Goal: Task Accomplishment & Management: Manage account settings

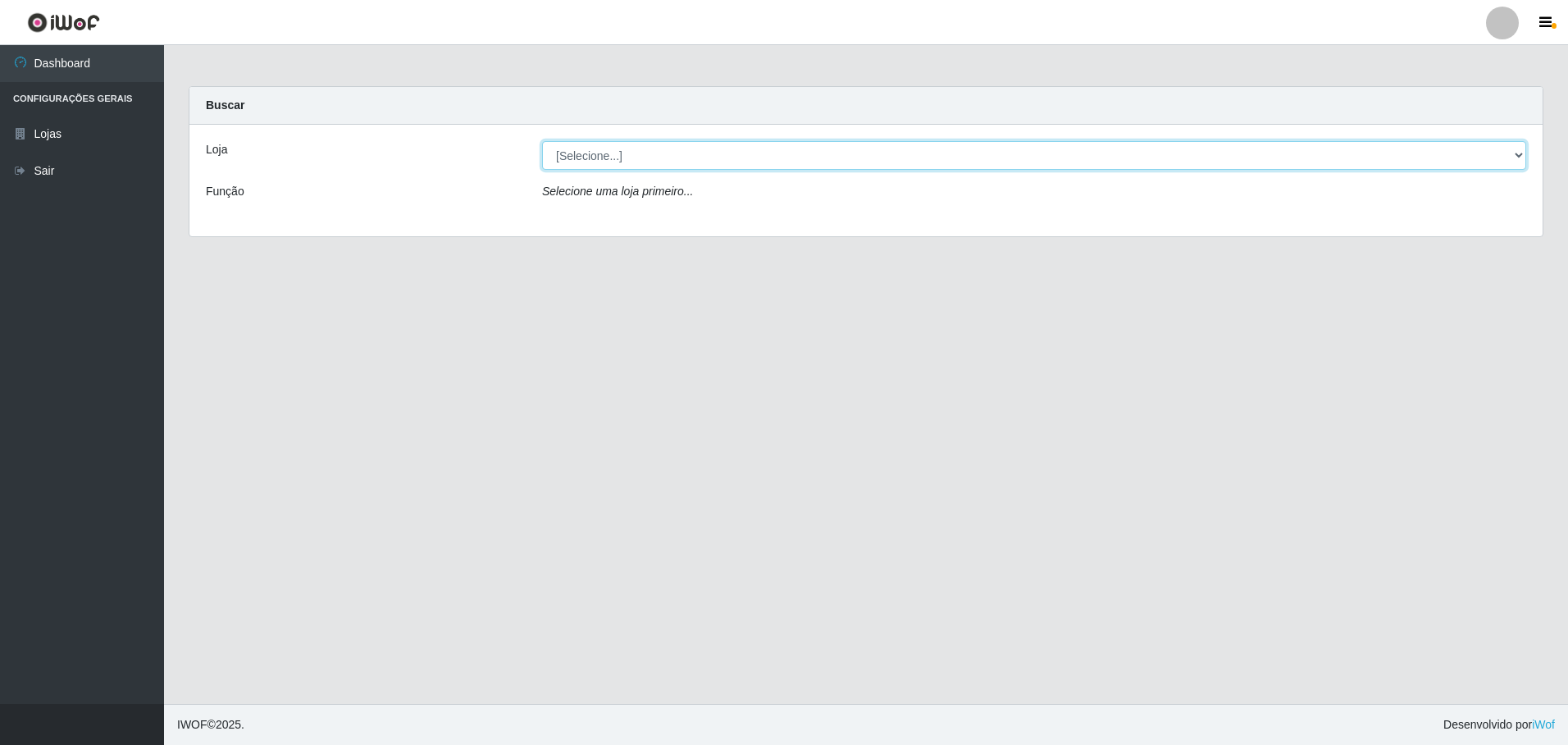
click at [646, 150] on select "[Selecione...] Extrabom - Loja 05 [GEOGRAPHIC_DATA]" at bounding box center [1034, 155] width 984 height 29
select select "494"
click at [543, 141] on select "[Selecione...] Extrabom - Loja 05 [GEOGRAPHIC_DATA]" at bounding box center [1034, 155] width 984 height 29
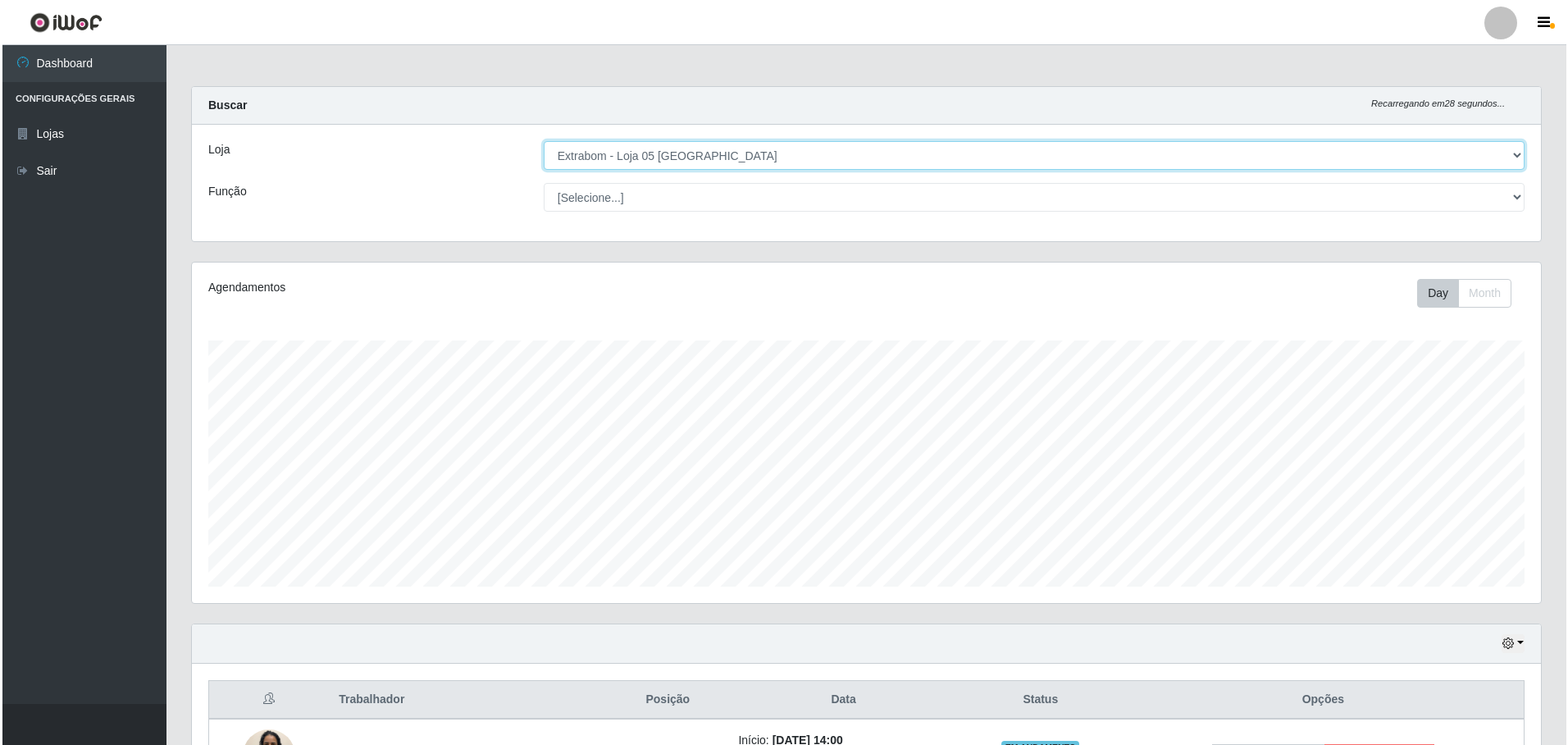
scroll to position [198, 0]
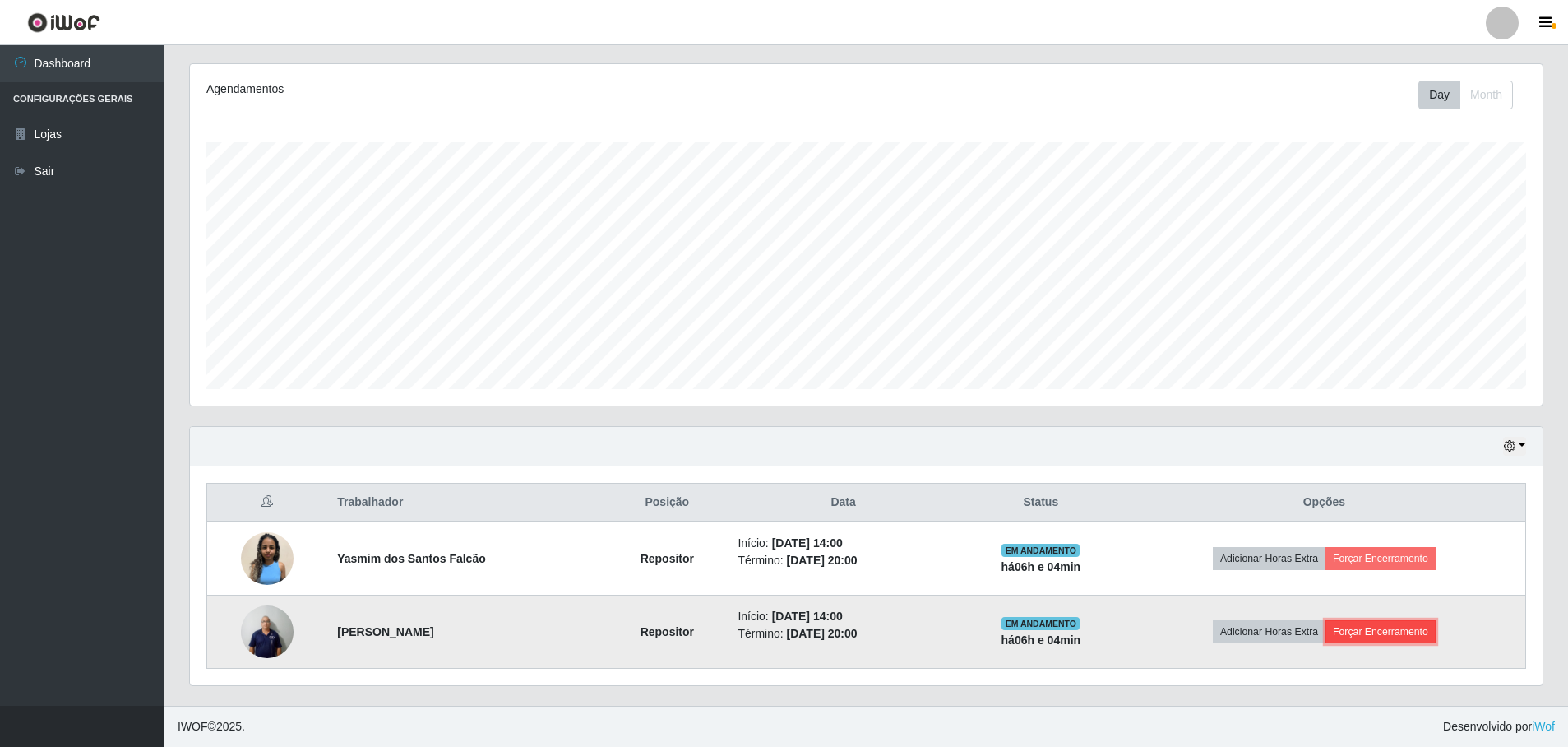
click at [1412, 633] on button "Forçar Encerramento" at bounding box center [1380, 632] width 110 height 23
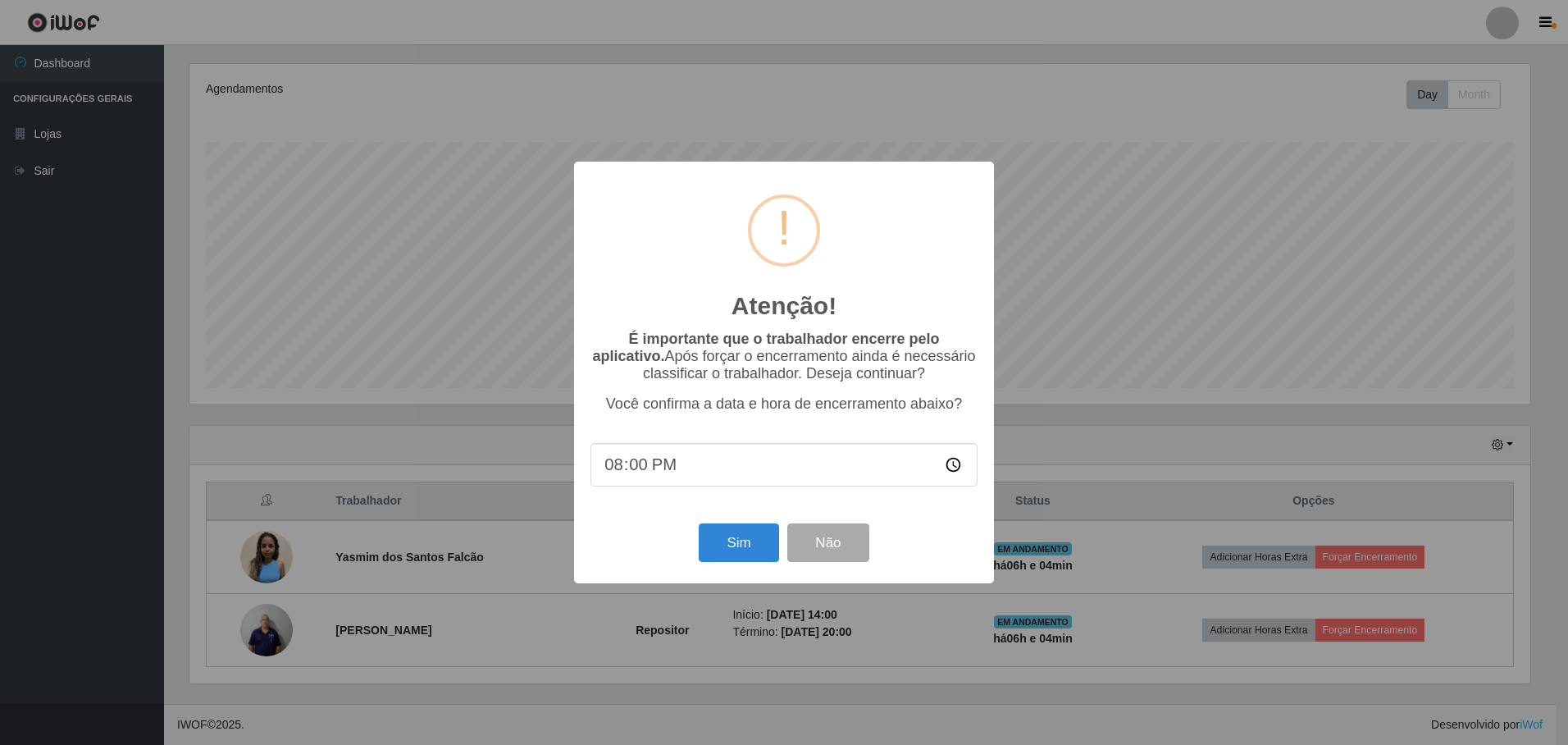
click at [1131, 379] on div "Atenção! × É importante que o trabalhador encerre pelo aplicativo. Após forçar …" at bounding box center [784, 372] width 1568 height 745
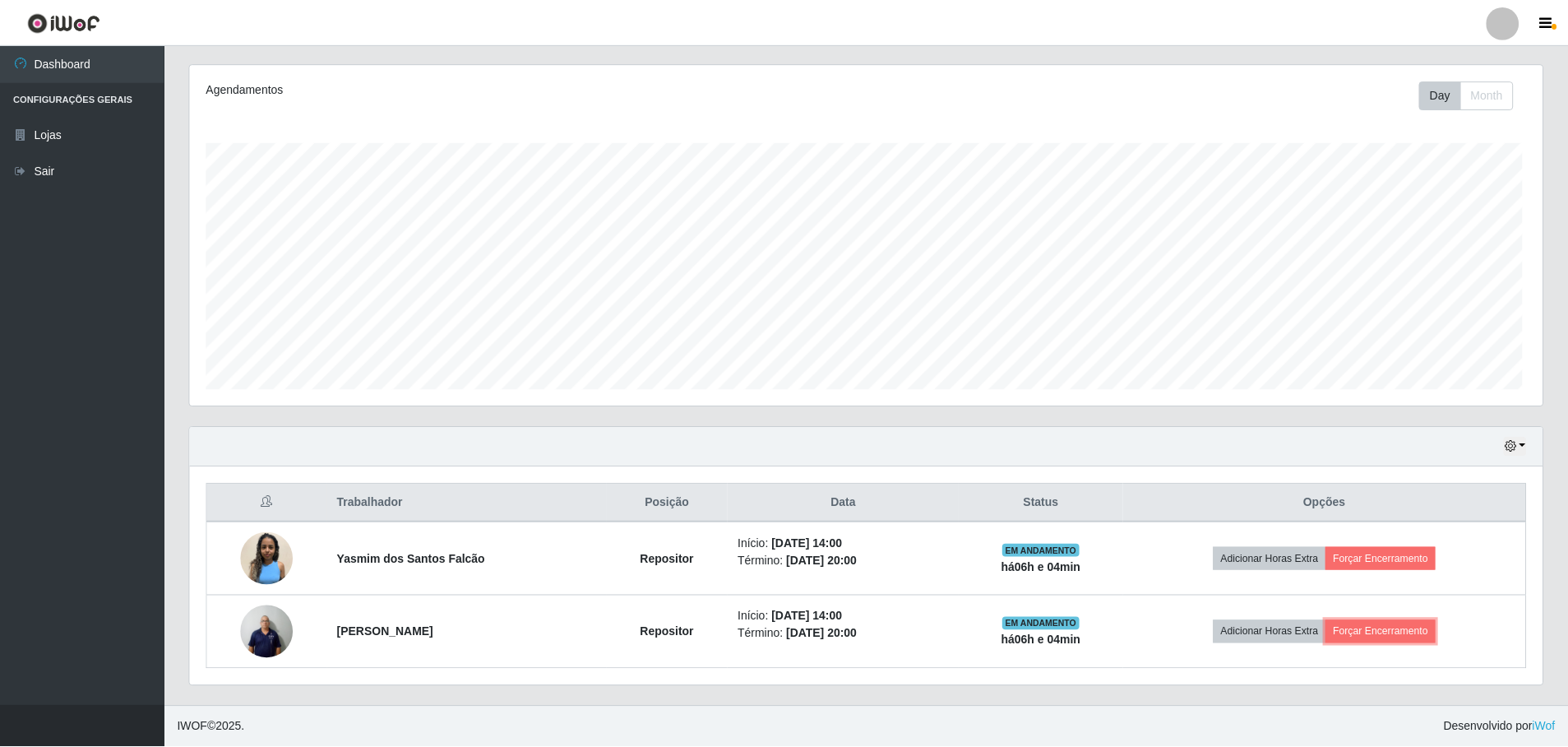
scroll to position [341, 1352]
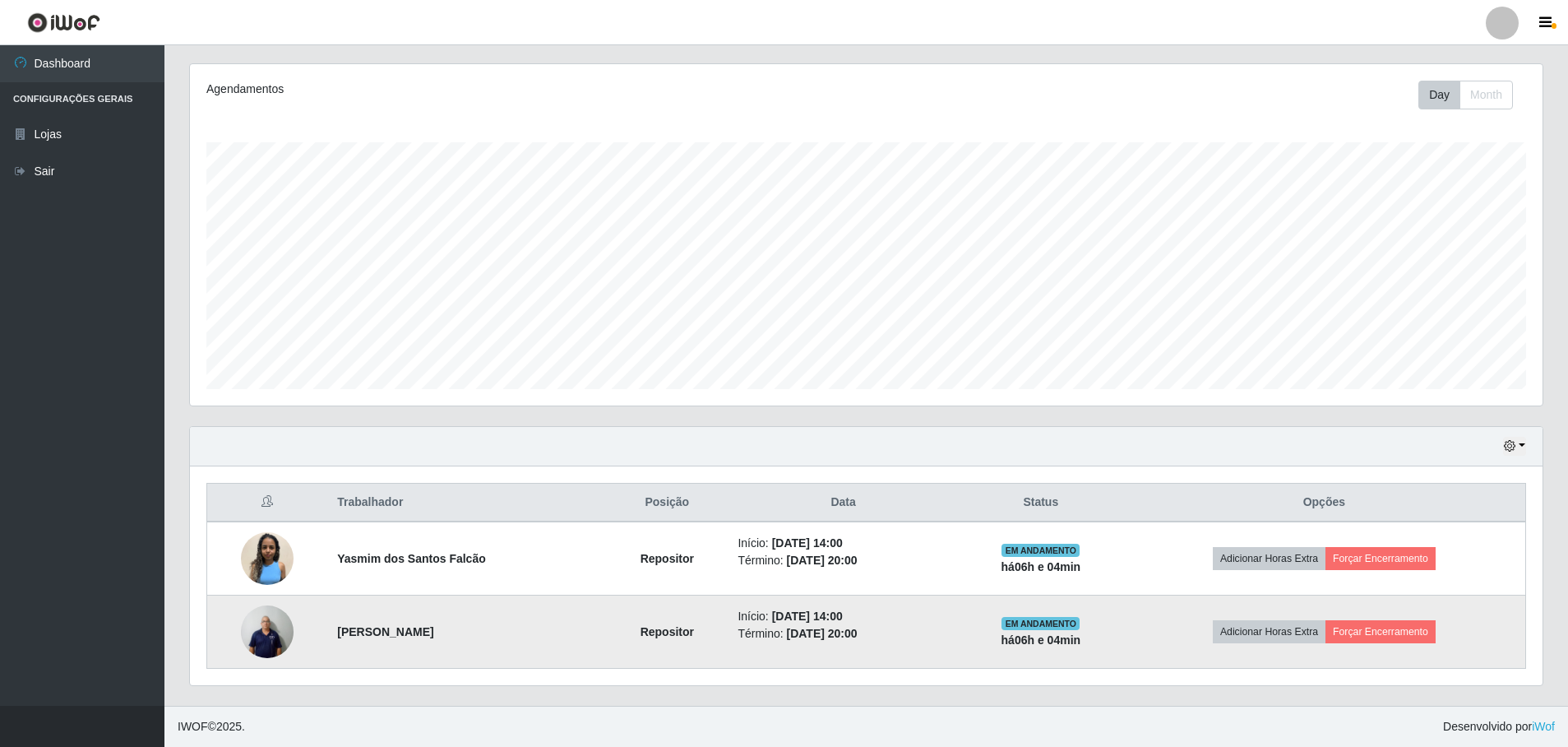
click at [906, 630] on li "Término: [DATE] 20:00" at bounding box center [842, 634] width 212 height 18
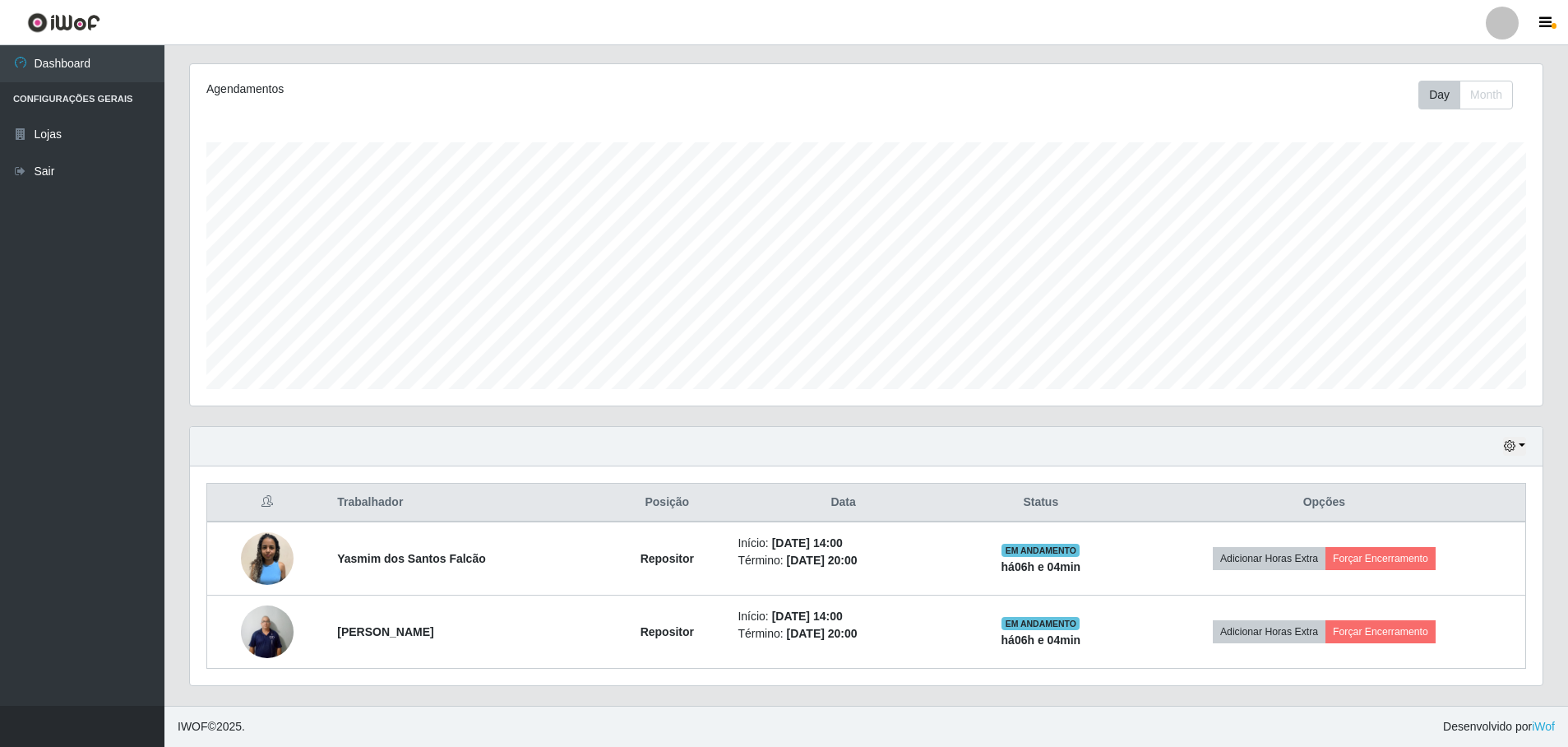
click at [1079, 503] on th "Status" at bounding box center [1040, 503] width 164 height 39
click at [664, 500] on th "Posição" at bounding box center [667, 503] width 122 height 39
click at [890, 514] on th "Data" at bounding box center [842, 503] width 231 height 39
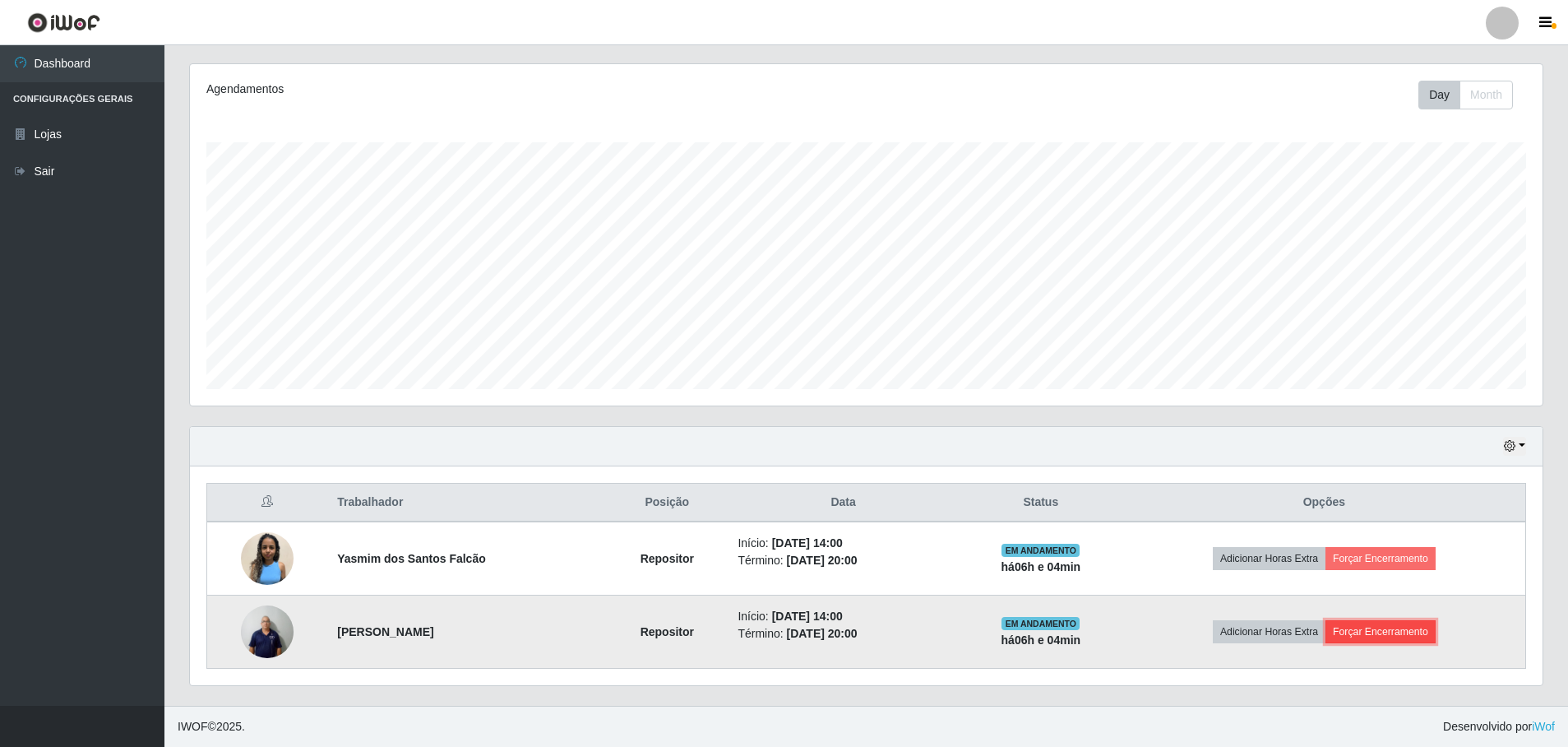
click at [1375, 631] on button "Forçar Encerramento" at bounding box center [1380, 632] width 110 height 23
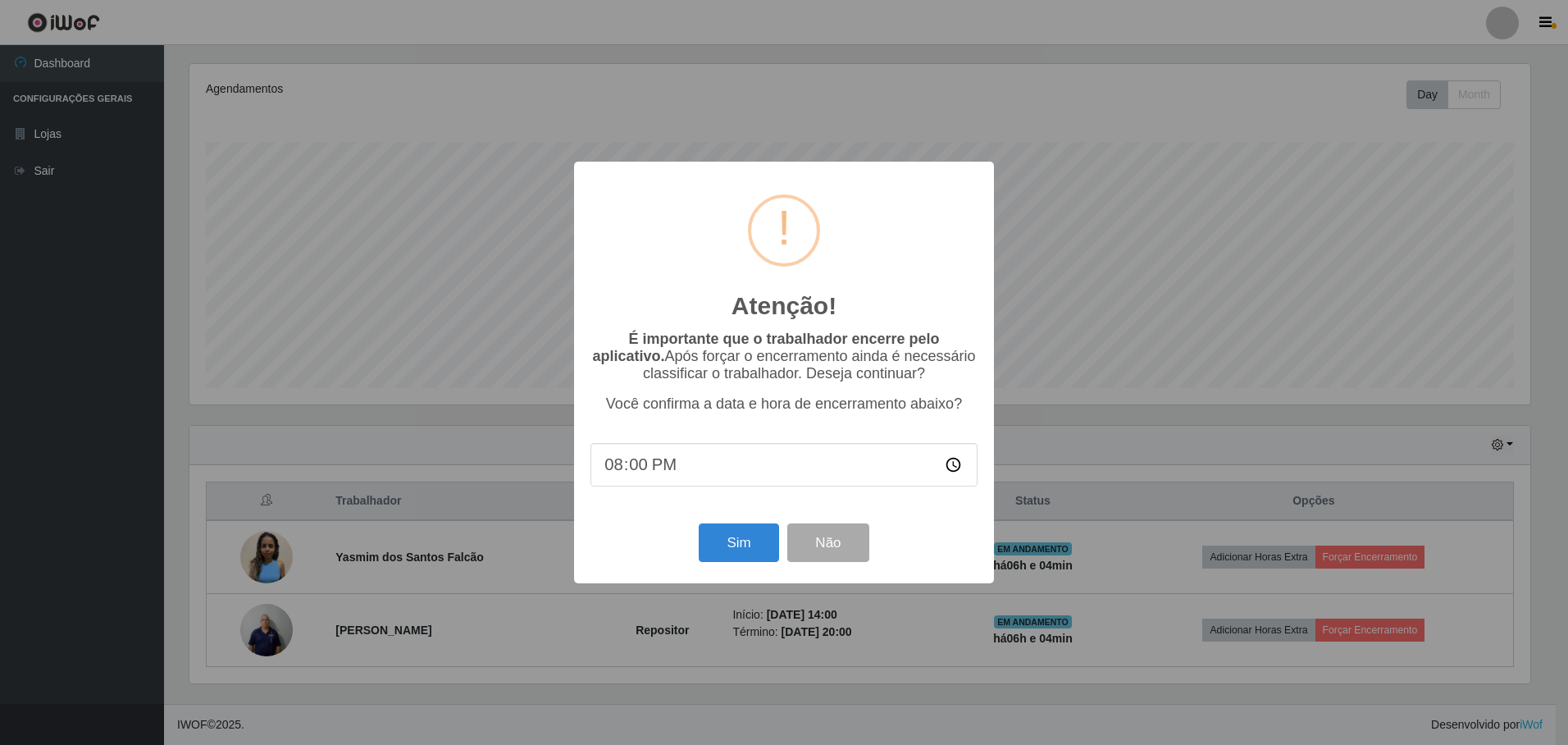
click at [976, 661] on div "Atenção! × É importante que o trabalhador encerre pelo aplicativo. Após forçar …" at bounding box center [784, 372] width 1568 height 745
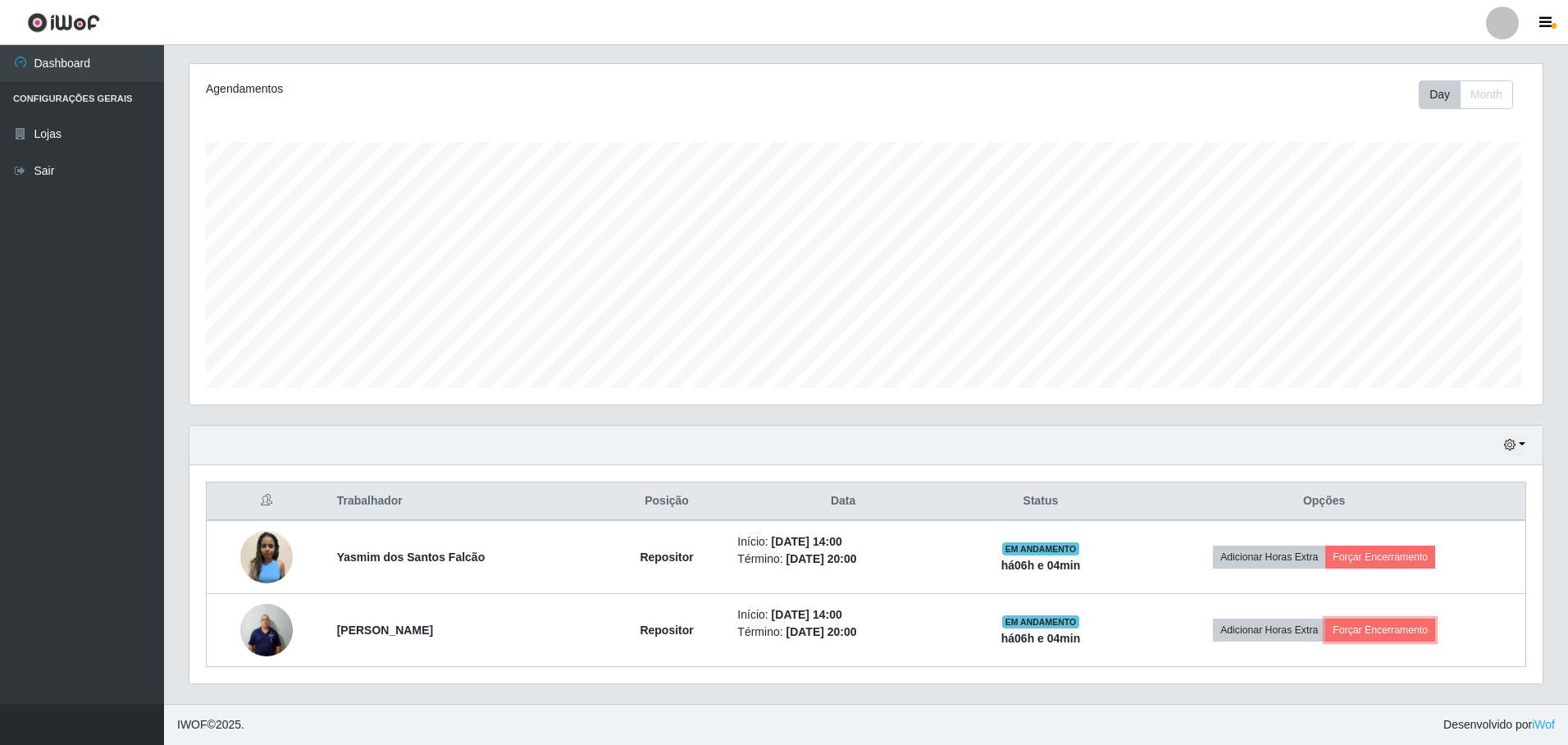
scroll to position [340, 1349]
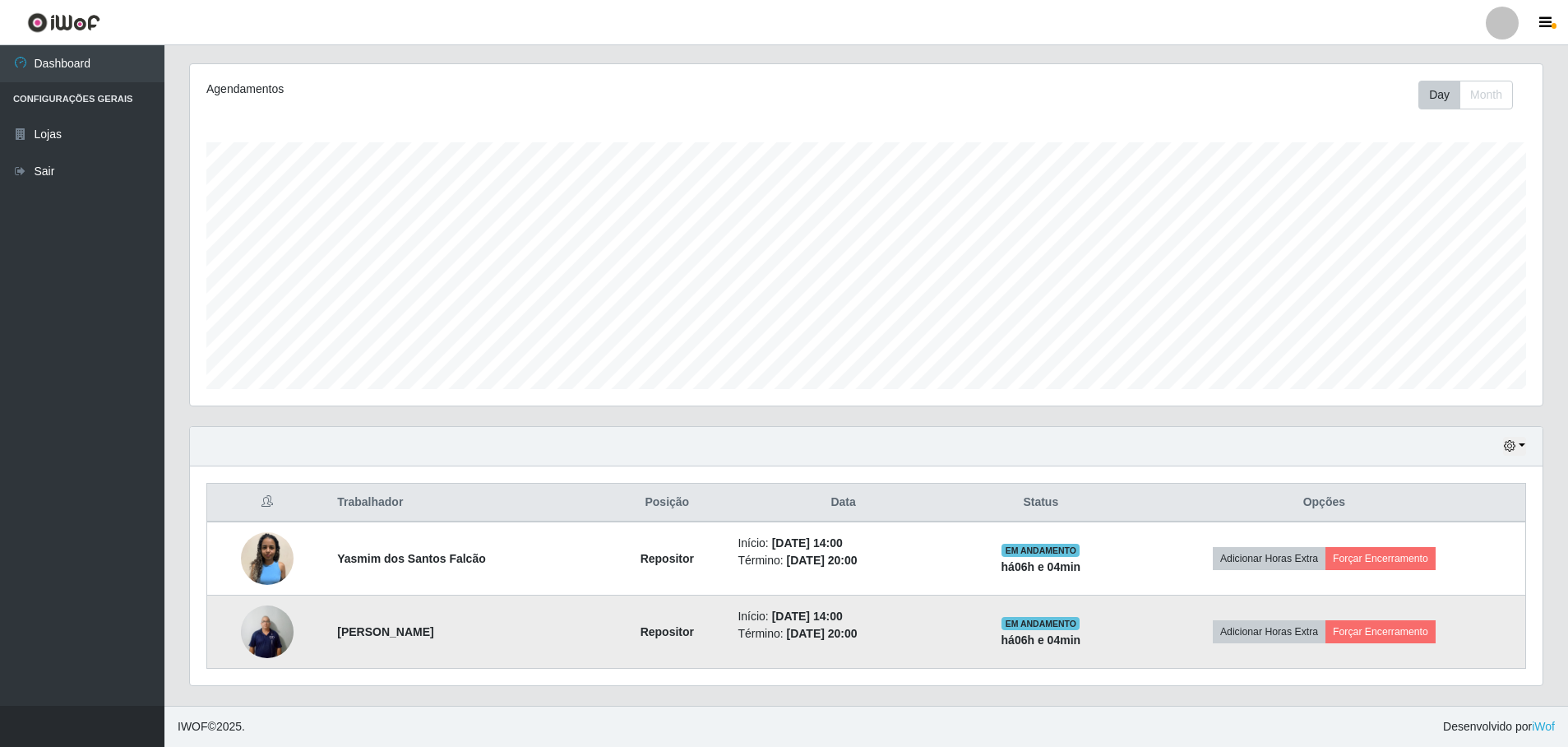
click at [359, 635] on strong "[PERSON_NAME]" at bounding box center [385, 631] width 96 height 13
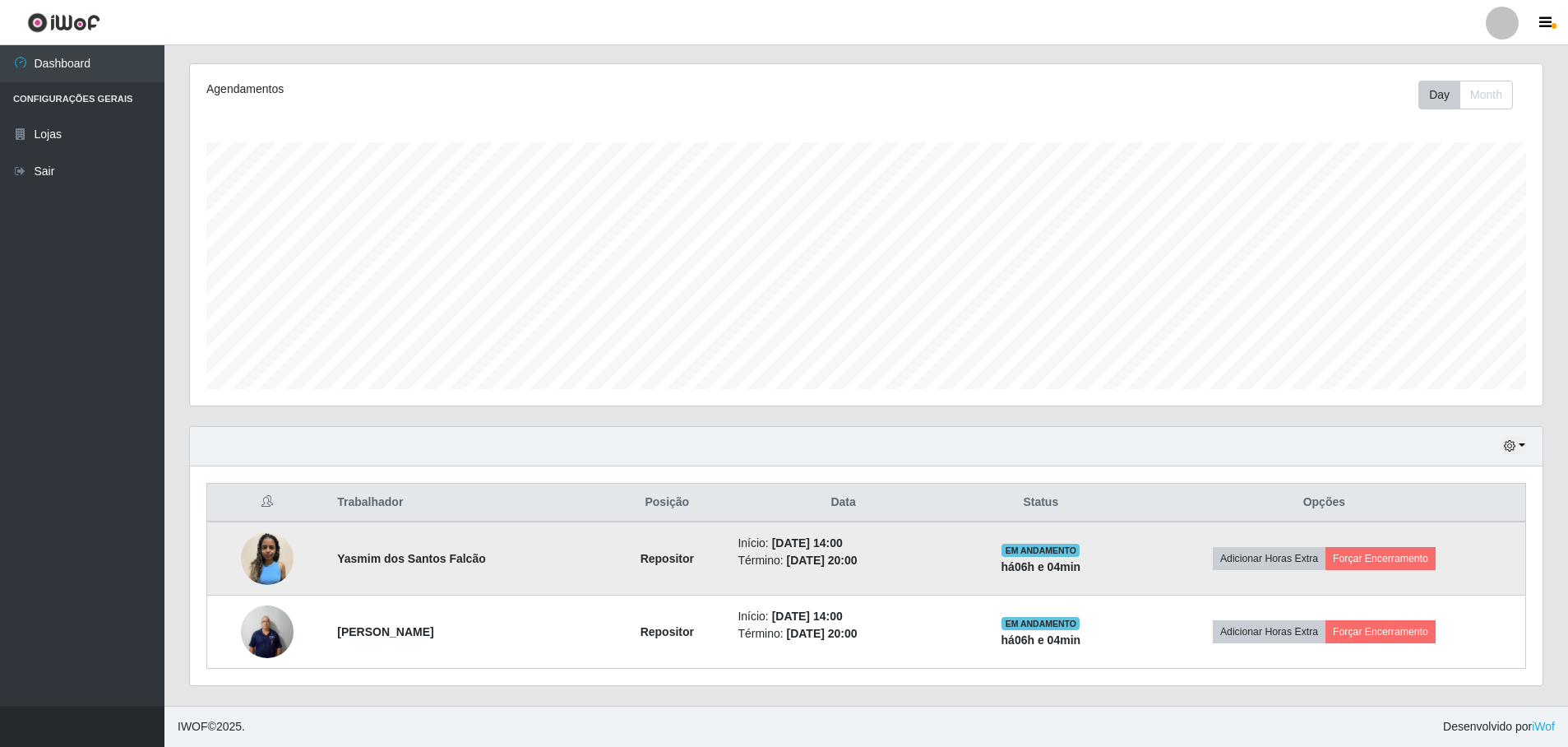
click at [537, 574] on td "Yasmim dos Santos Falcão" at bounding box center [466, 558] width 278 height 74
click at [562, 568] on td "Yasmim dos Santos Falcão" at bounding box center [466, 558] width 278 height 74
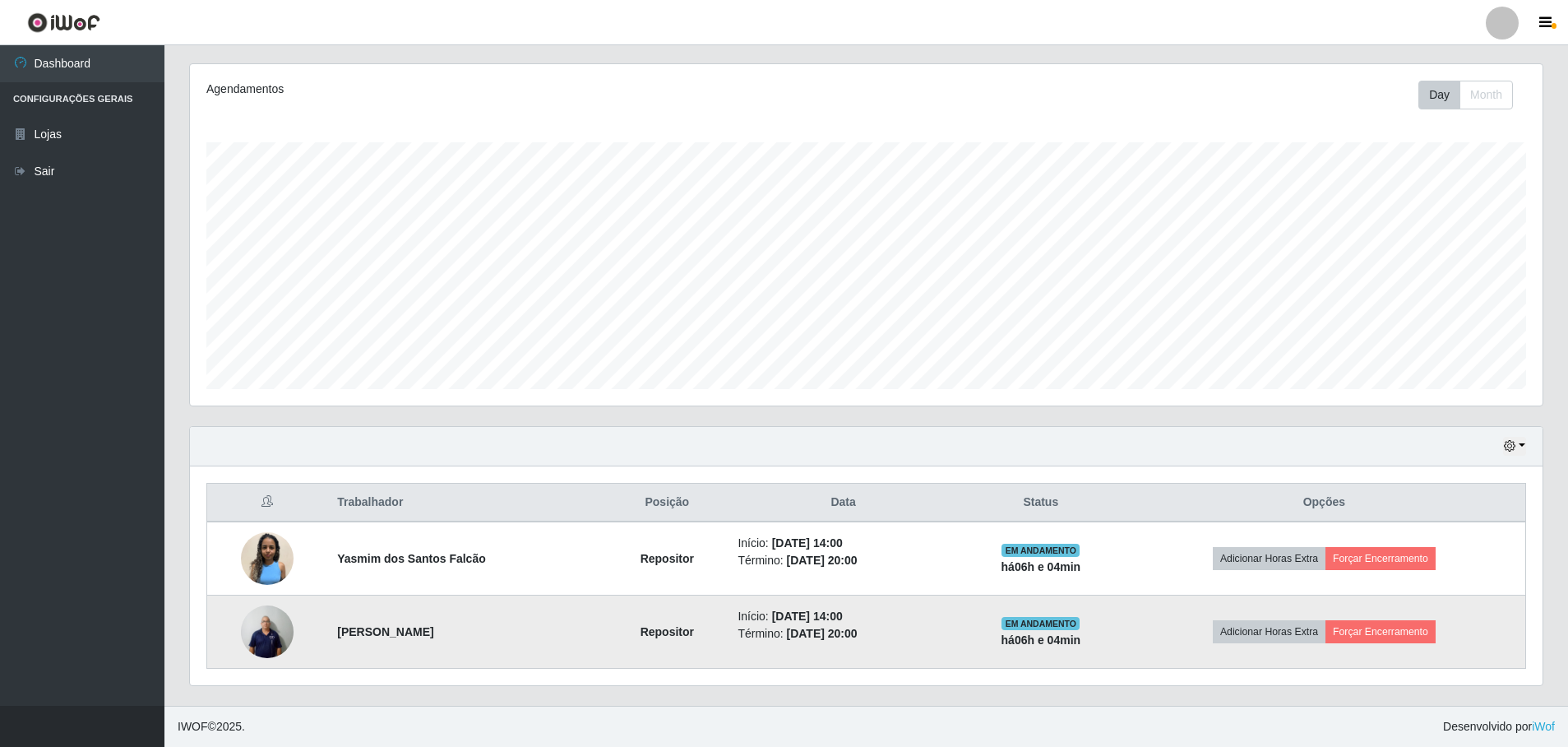
click at [1035, 650] on td "EM ANDAMENTO há 06 h e 04 min" at bounding box center [1040, 632] width 164 height 73
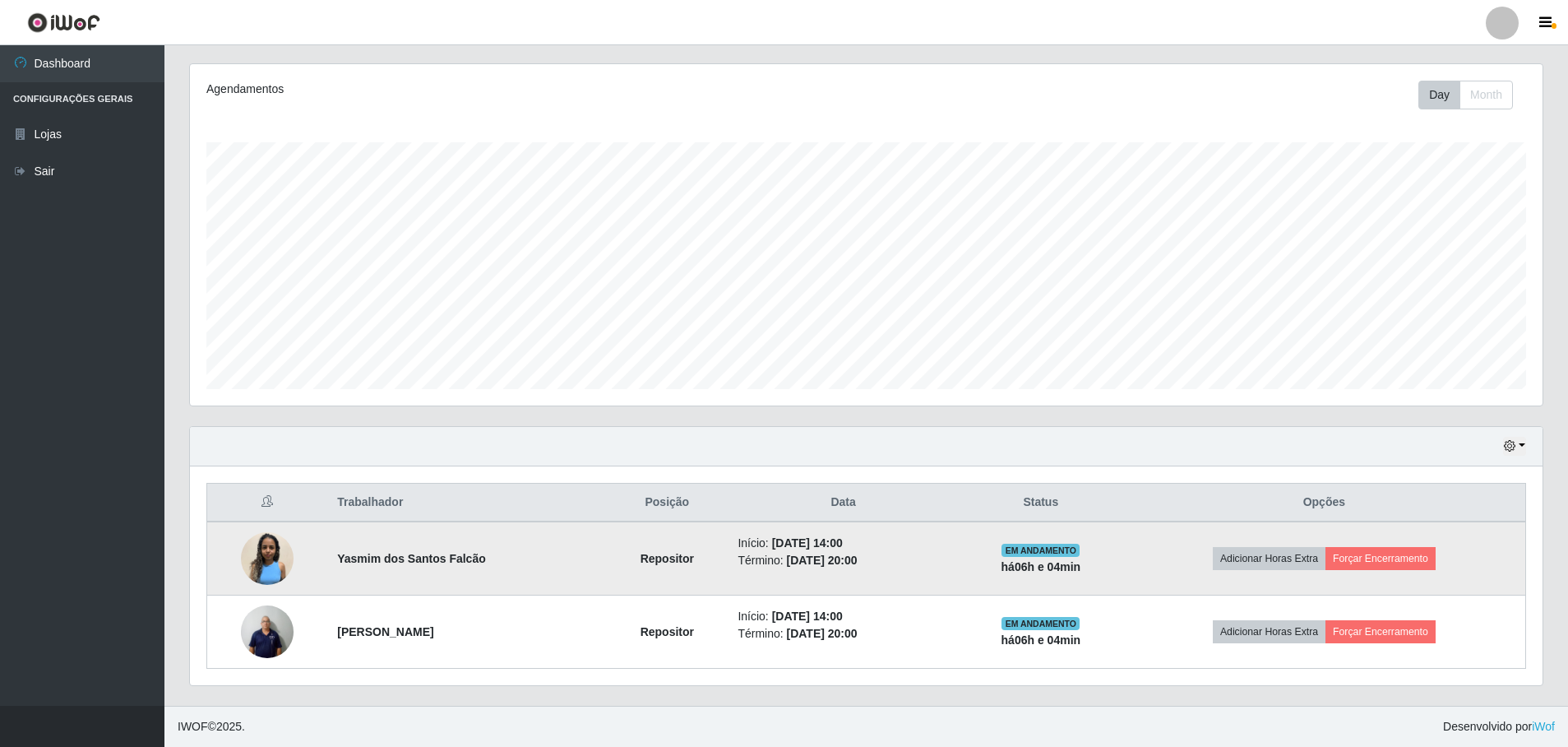
click at [1012, 572] on td "EM ANDAMENTO há 06 h e 04 min" at bounding box center [1040, 558] width 164 height 74
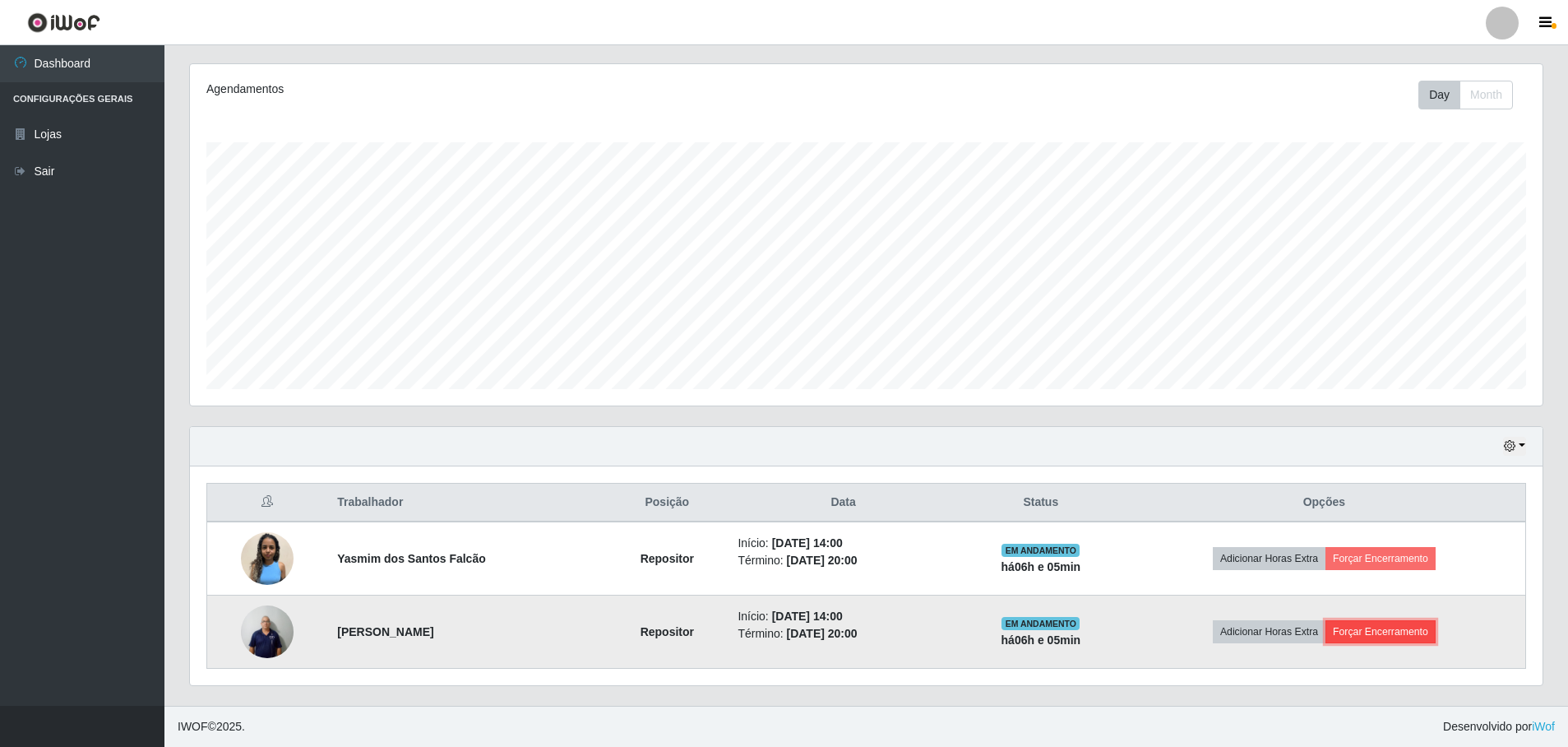
click at [1398, 636] on button "Forçar Encerramento" at bounding box center [1380, 632] width 110 height 23
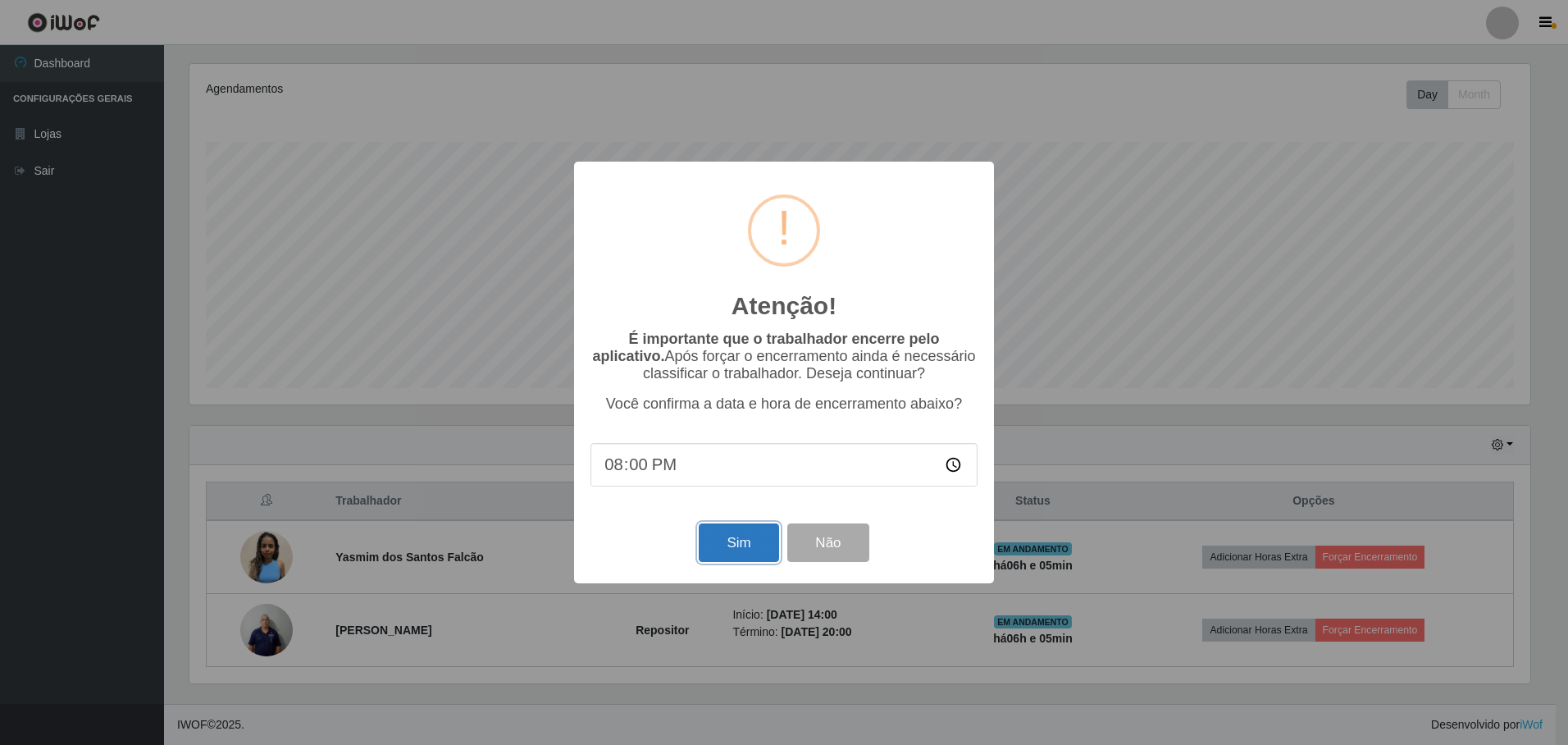
click at [734, 545] on button "Sim" at bounding box center [738, 543] width 80 height 39
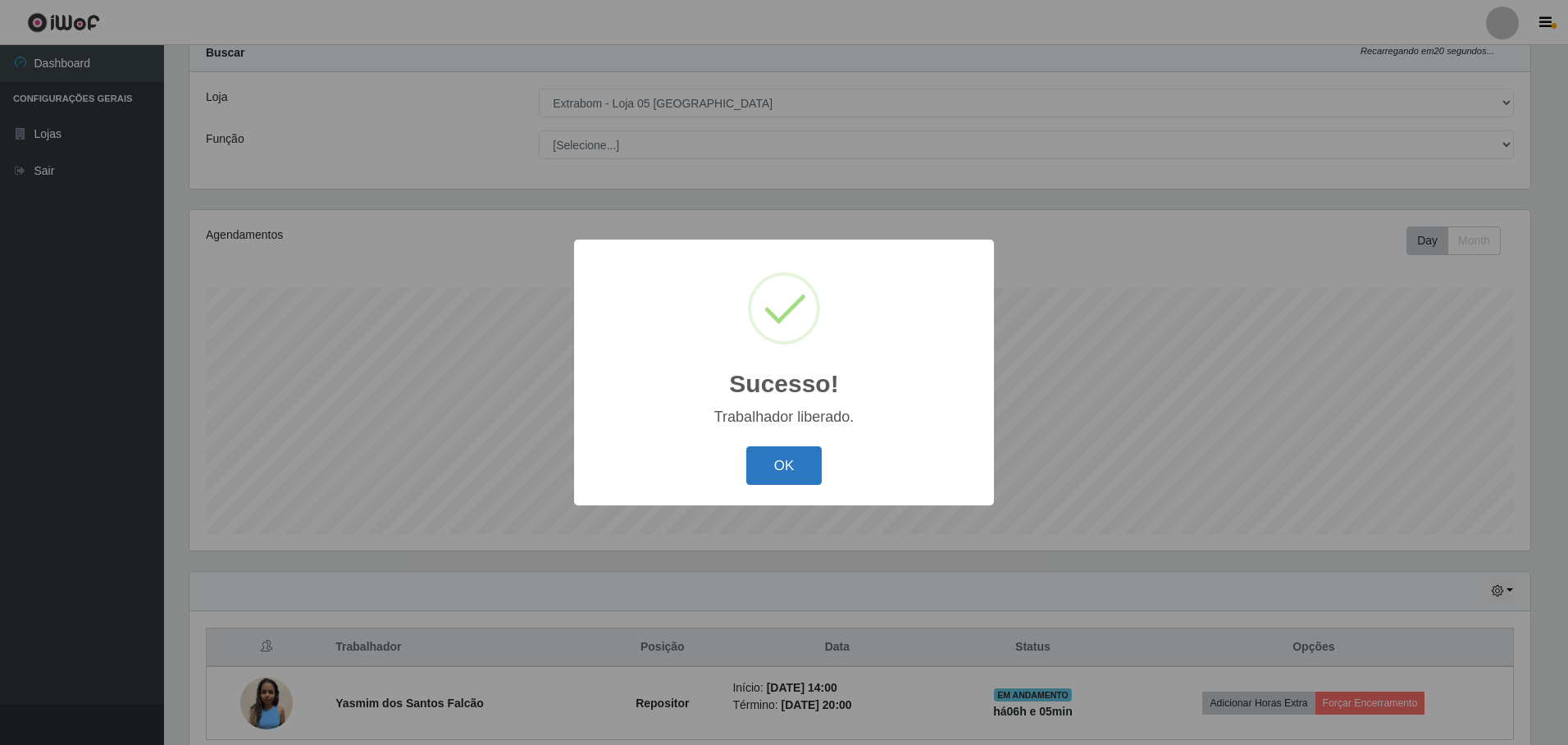
click at [788, 471] on button "OK" at bounding box center [784, 465] width 76 height 39
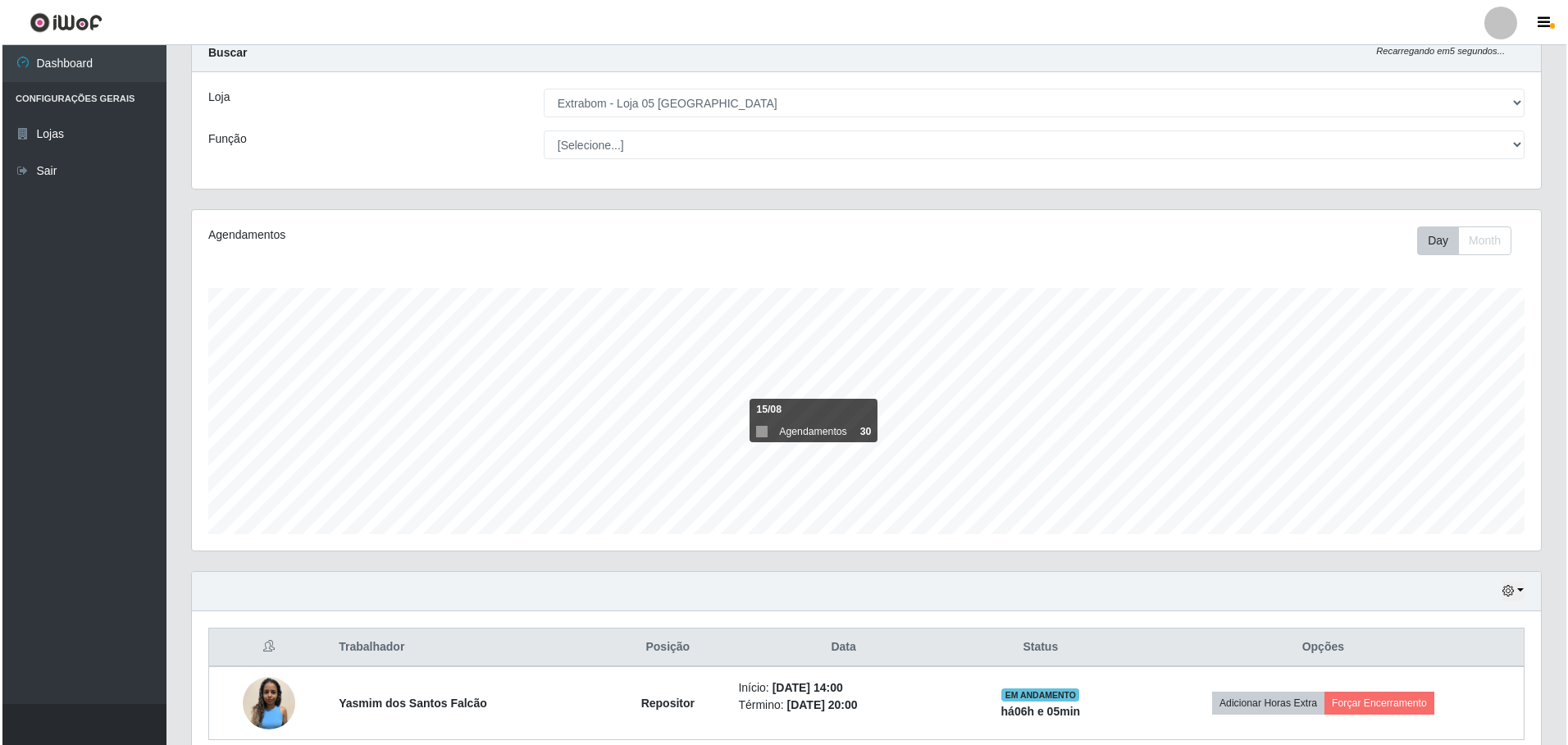
scroll to position [125, 0]
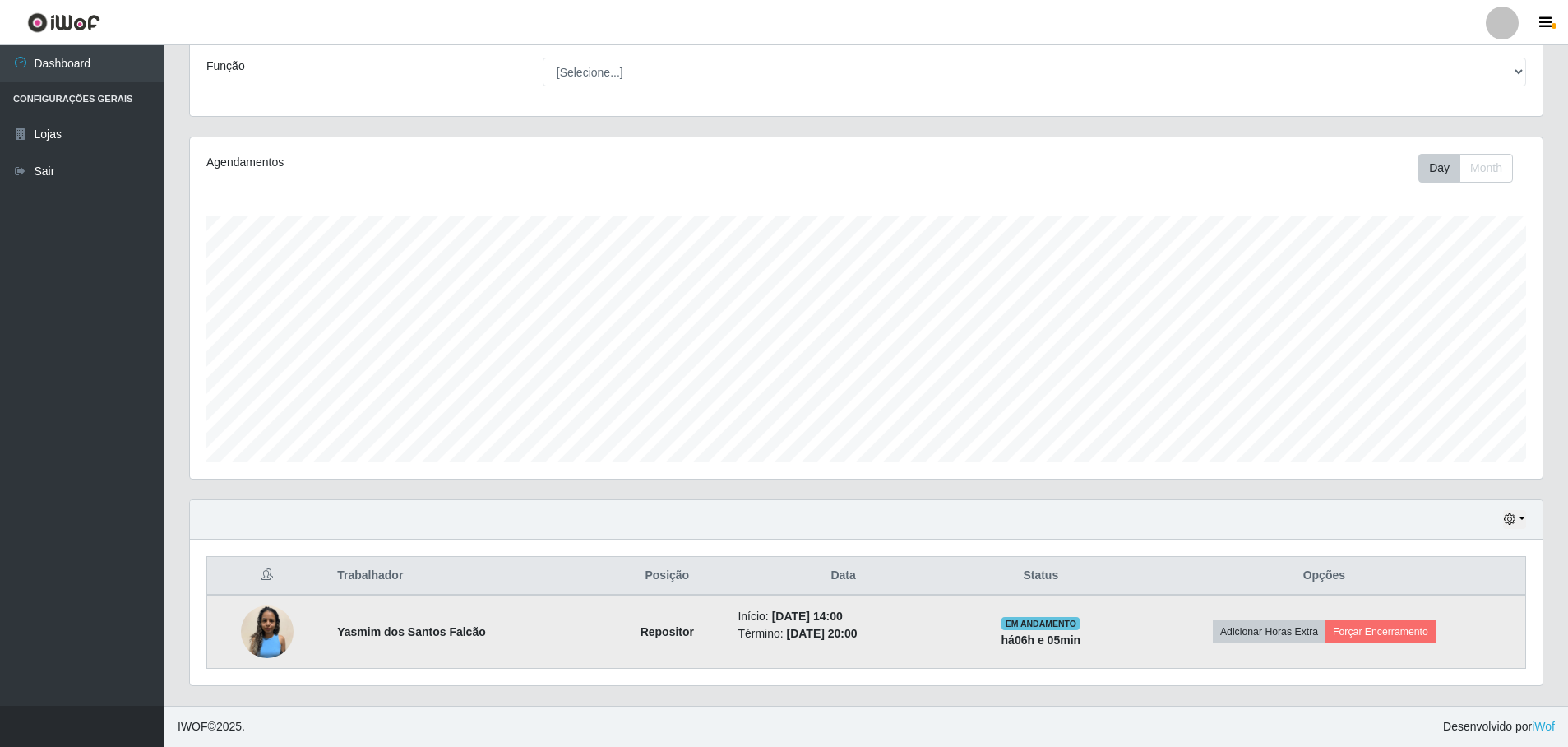
click at [646, 632] on strong "Repositor" at bounding box center [667, 631] width 54 height 13
click at [450, 635] on strong "Yasmim dos Santos Falcão" at bounding box center [411, 631] width 148 height 13
click at [268, 624] on img at bounding box center [267, 632] width 53 height 53
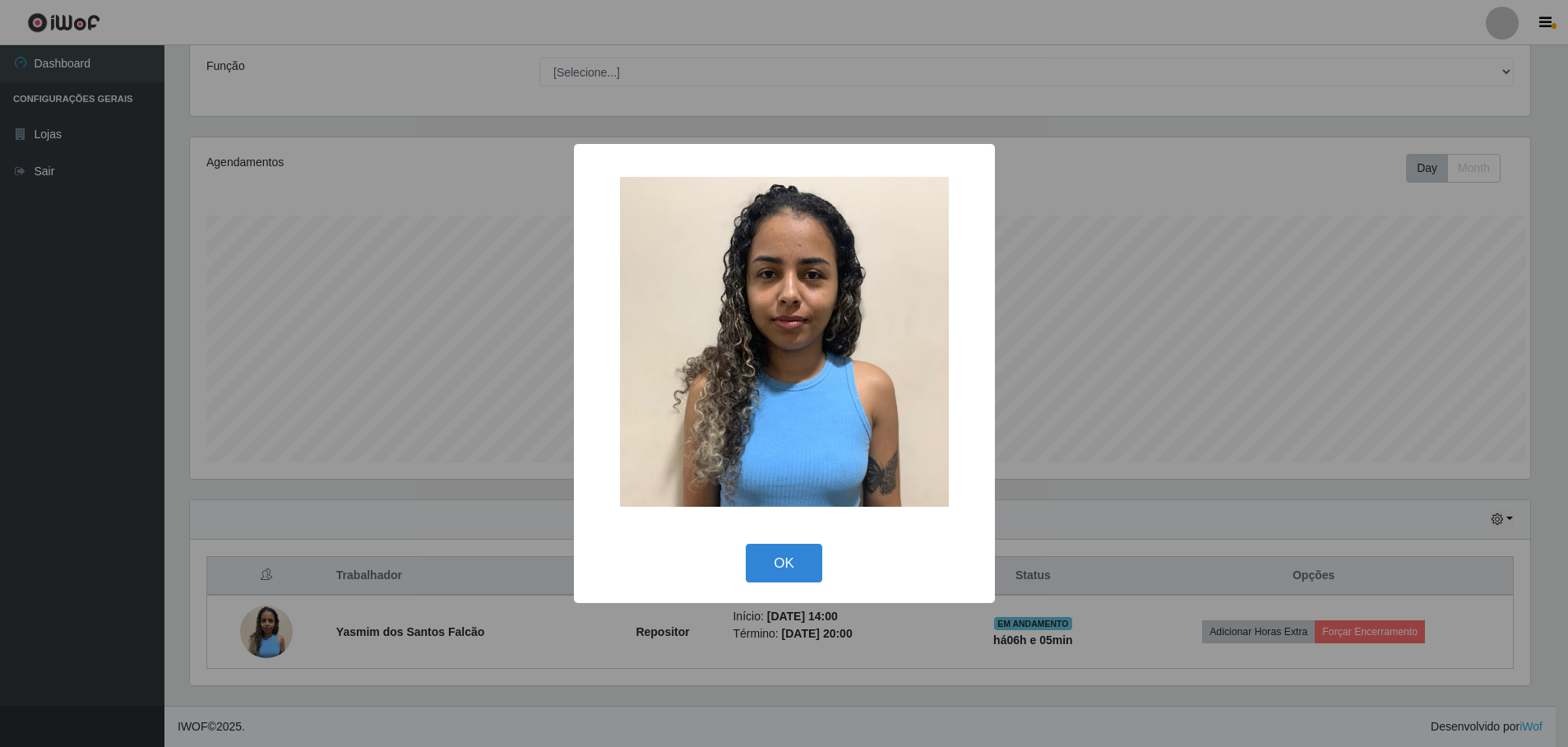
scroll to position [341, 1344]
click at [776, 562] on button "OK" at bounding box center [786, 563] width 76 height 39
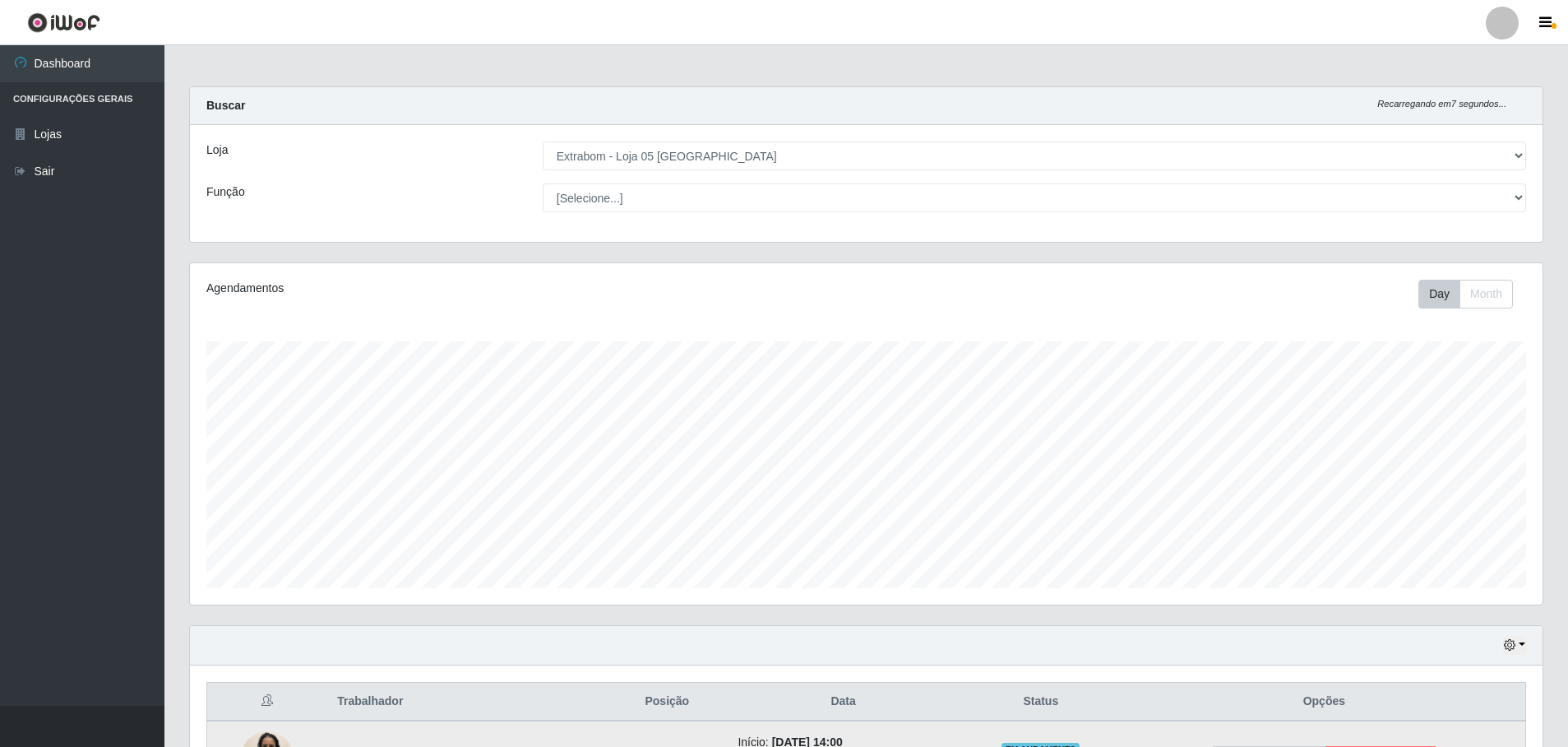
scroll to position [126, 0]
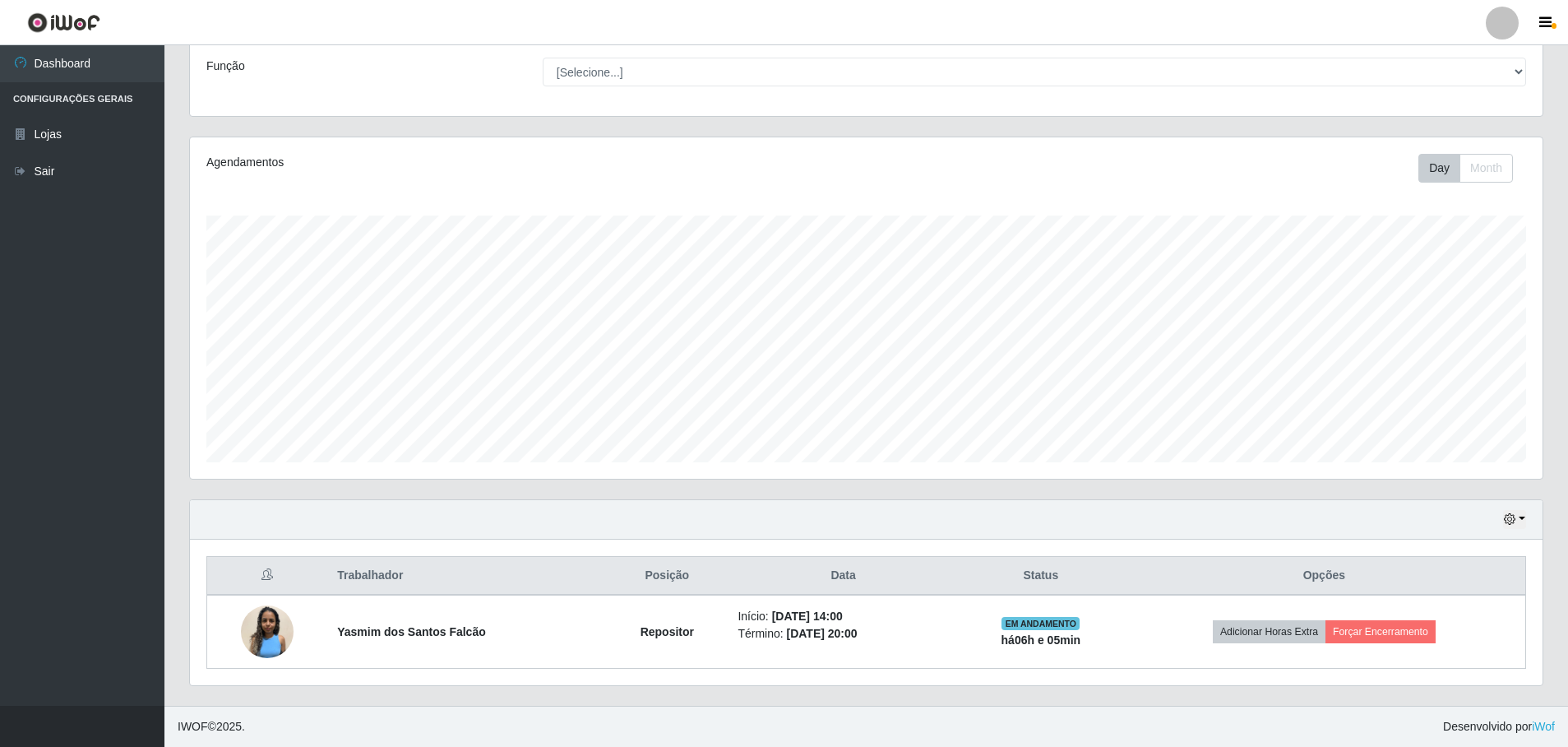
click at [265, 577] on icon at bounding box center [267, 574] width 11 height 11
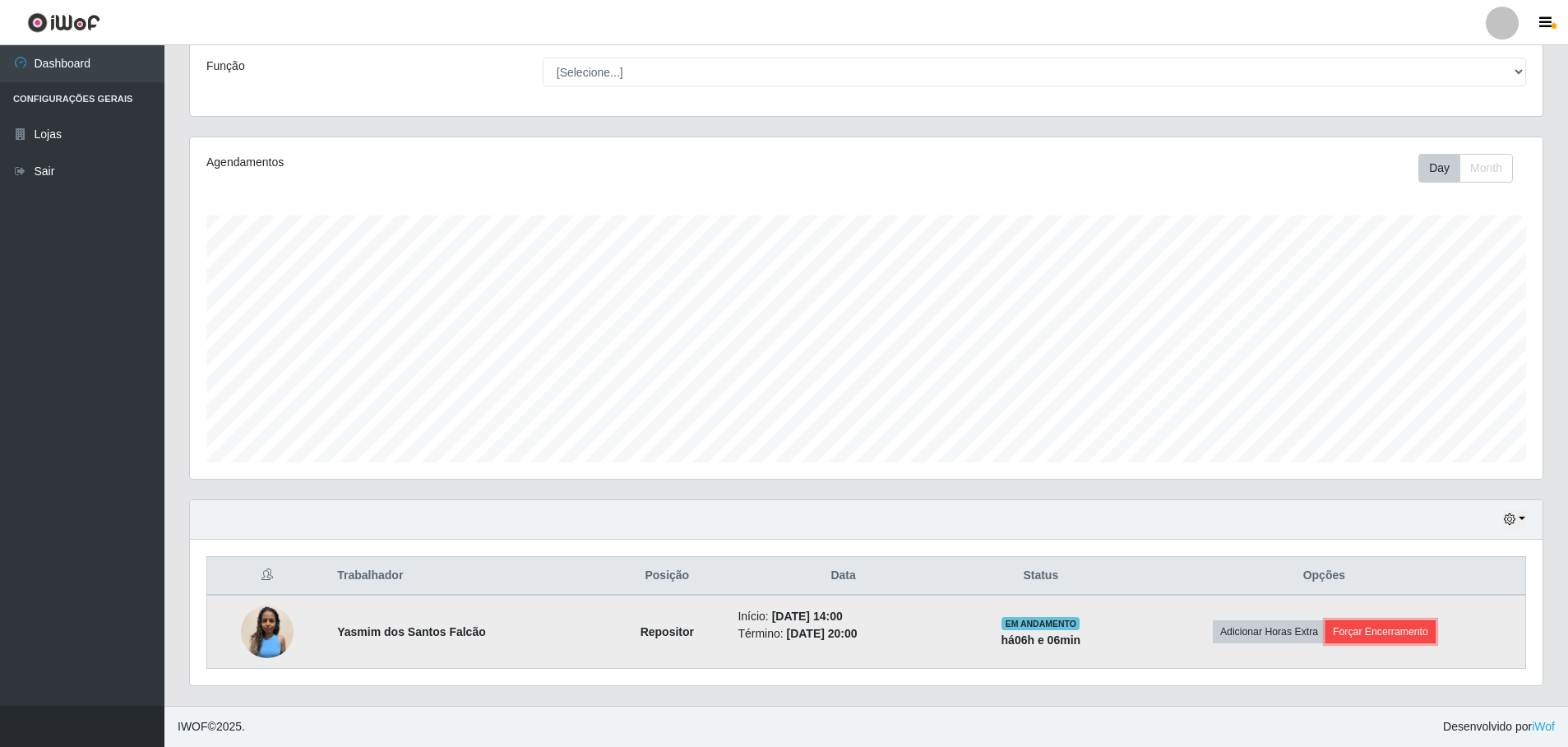
click at [1375, 623] on button "Forçar Encerramento" at bounding box center [1380, 632] width 110 height 23
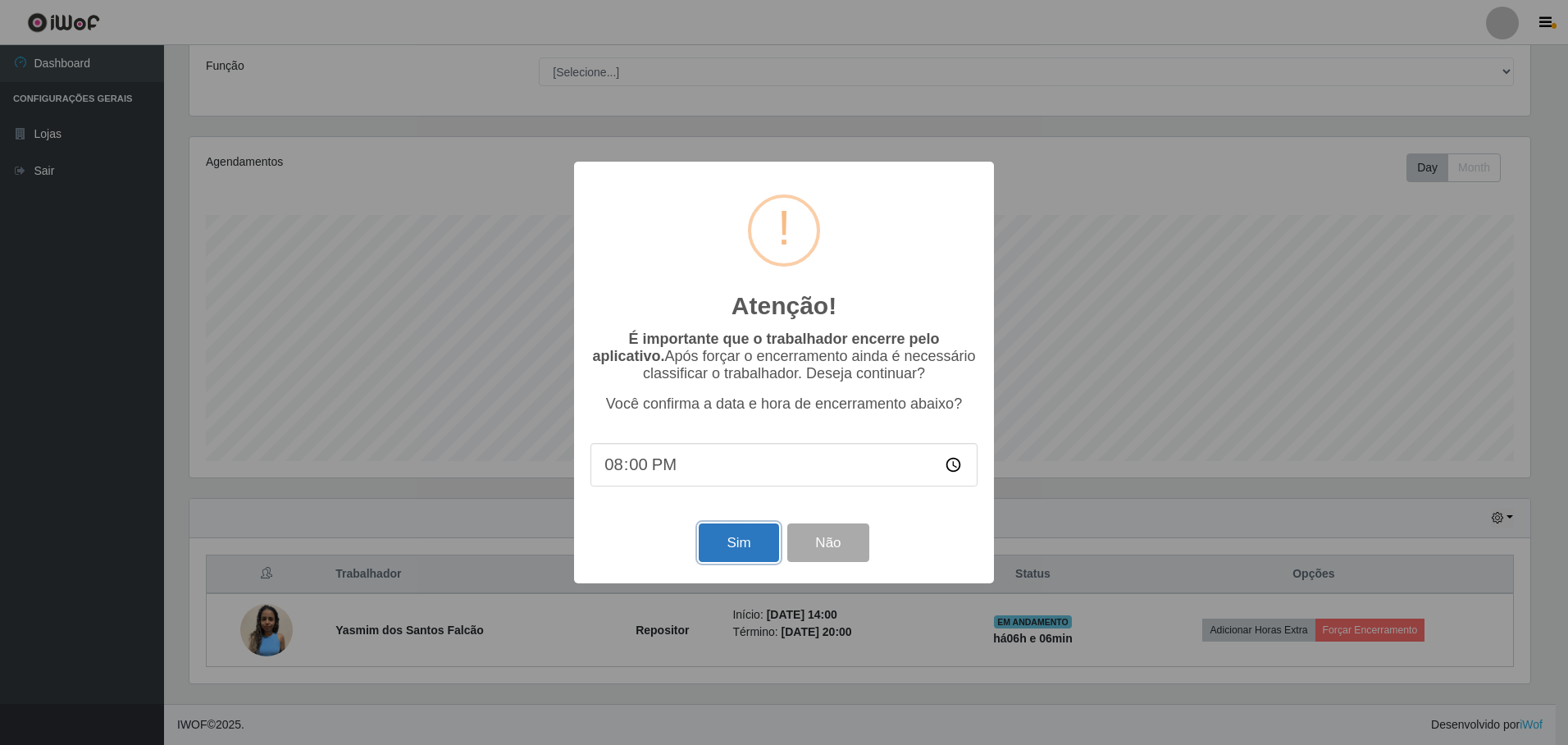
click at [737, 541] on button "Sim" at bounding box center [738, 543] width 80 height 39
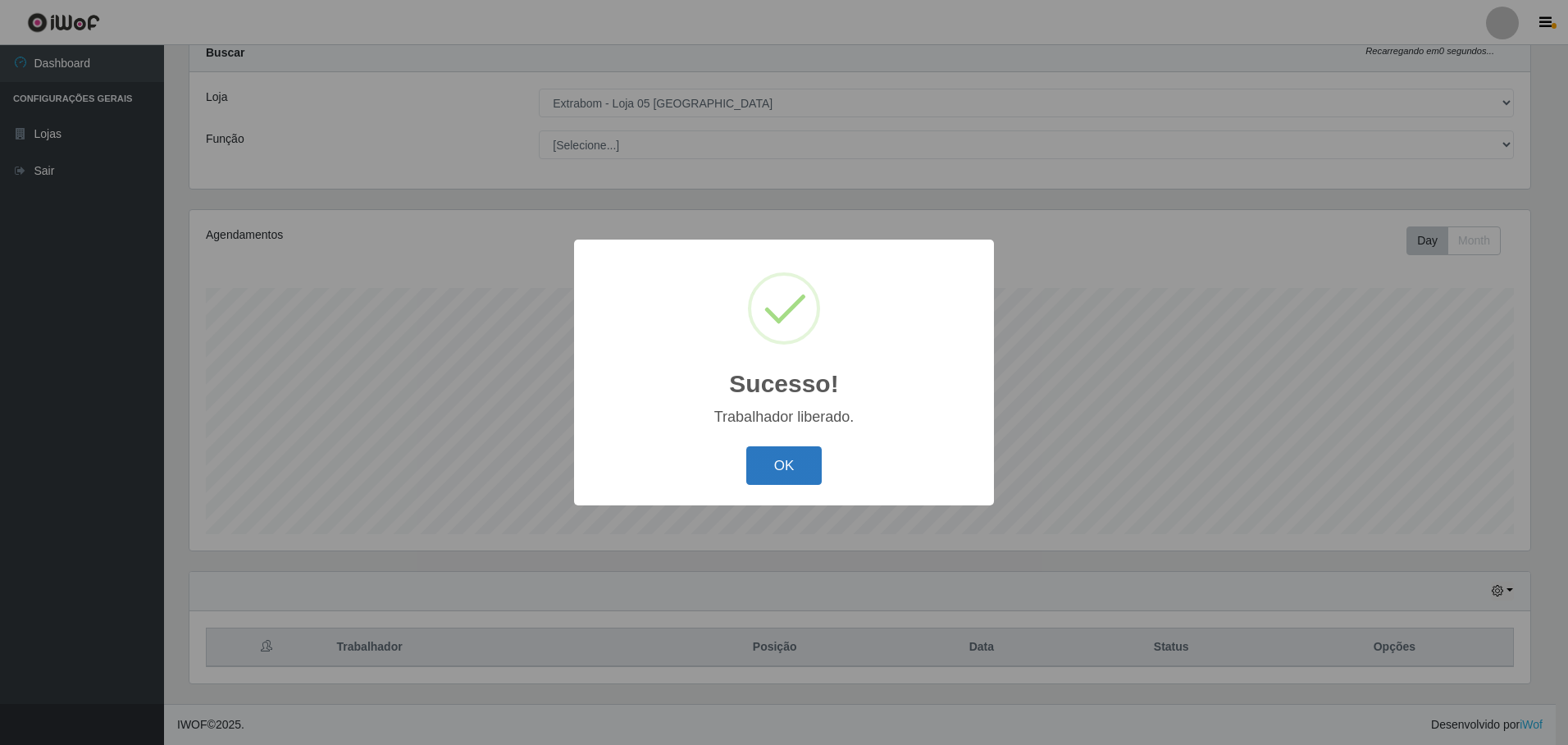
click at [805, 468] on button "OK" at bounding box center [784, 465] width 76 height 39
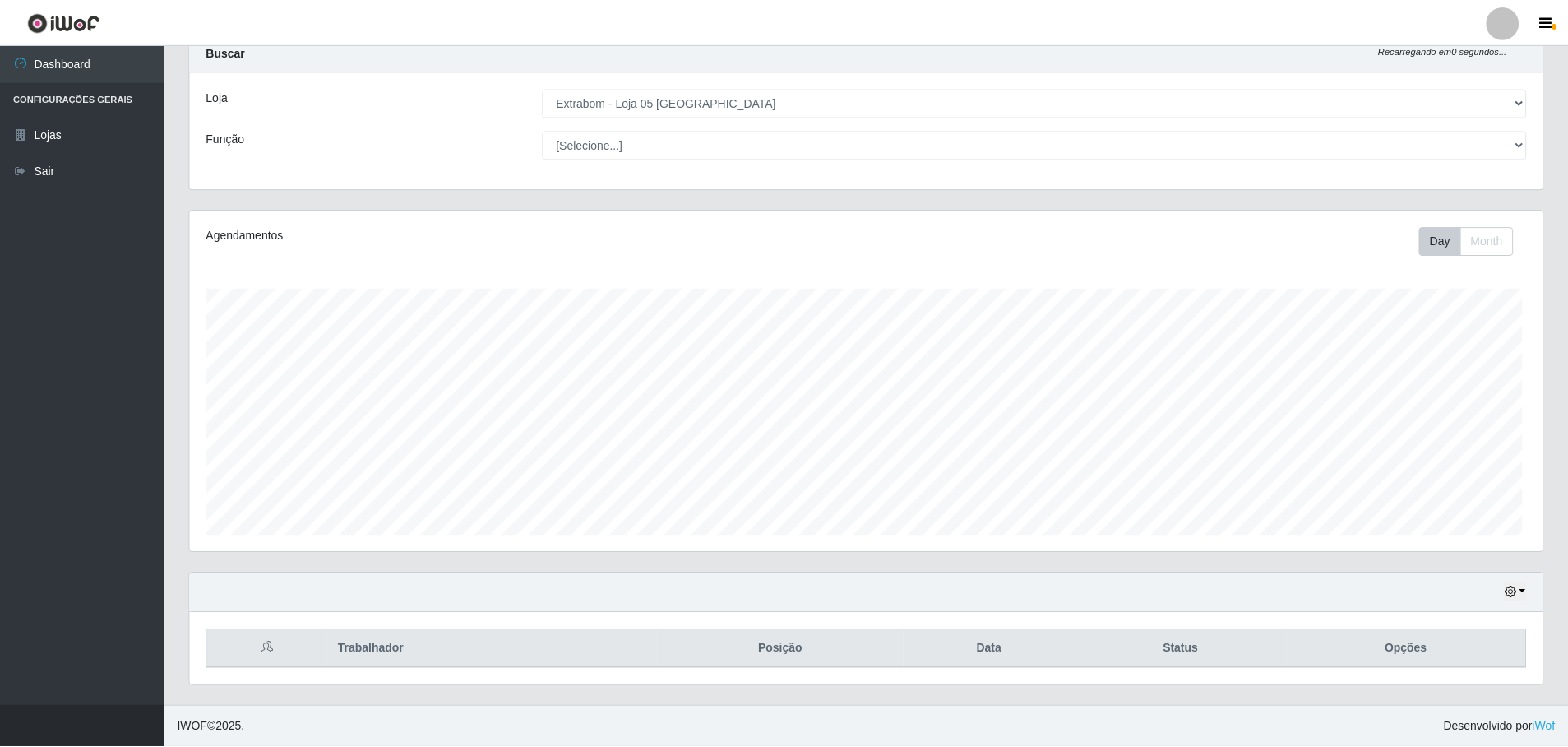
scroll to position [341, 1352]
